Goal: Check status: Check status

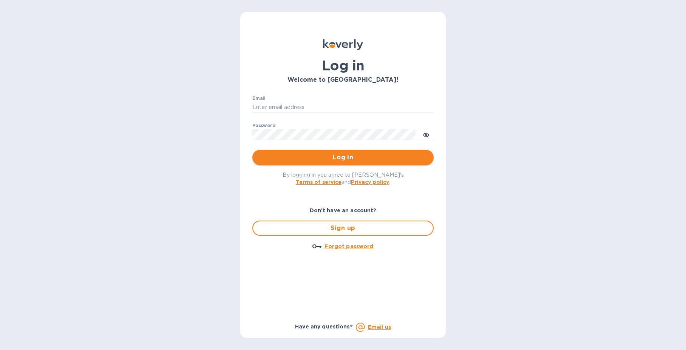
type input "[PERSON_NAME][EMAIL_ADDRESS][DOMAIN_NAME]"
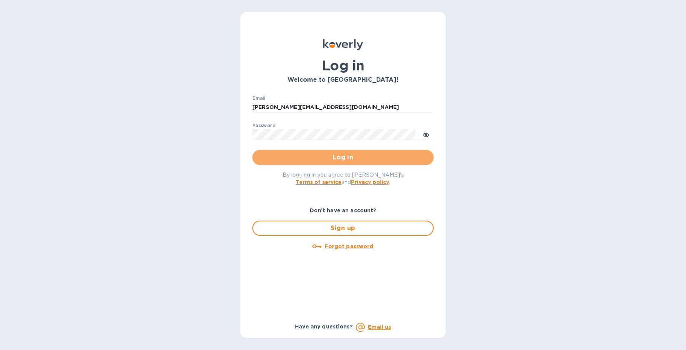
click at [334, 159] on span "Log in" at bounding box center [343, 157] width 169 height 9
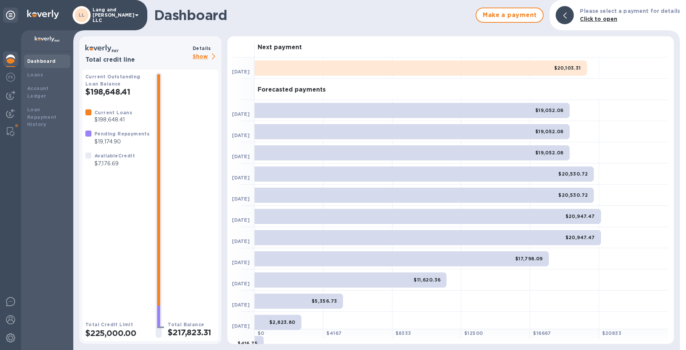
click at [11, 62] on img at bounding box center [10, 58] width 9 height 9
click at [46, 106] on div "Loan Repayment History" at bounding box center [47, 117] width 40 height 23
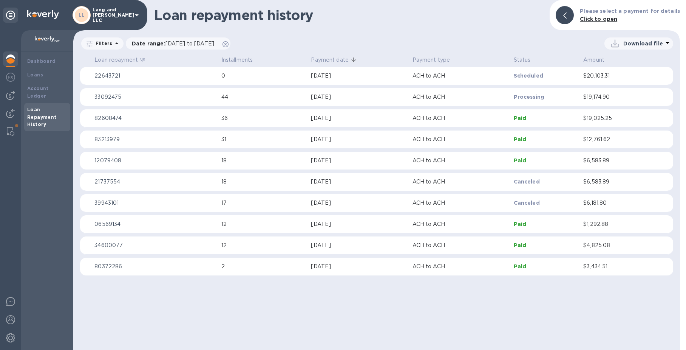
click at [12, 61] on img at bounding box center [10, 58] width 9 height 9
